Goal: Find contact information: Find contact information

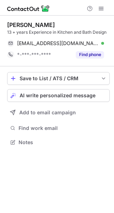
scroll to position [137, 114]
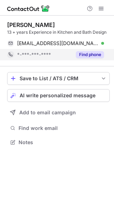
click at [96, 55] on button "Find phone" at bounding box center [90, 54] width 28 height 7
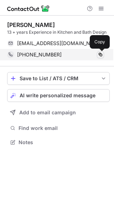
click at [101, 55] on span at bounding box center [100, 55] width 6 height 6
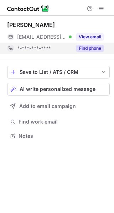
scroll to position [131, 114]
click at [26, 48] on span "*-***-***-****" at bounding box center [34, 48] width 34 height 6
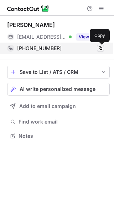
click at [98, 48] on span at bounding box center [100, 48] width 6 height 6
